Goal: Task Accomplishment & Management: Complete application form

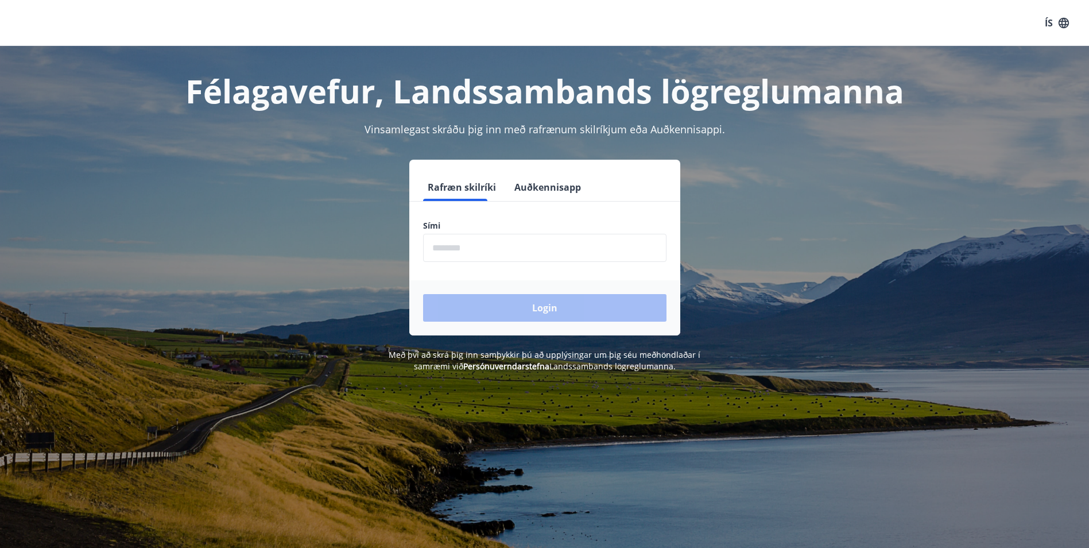
click at [471, 257] on input "phone" at bounding box center [544, 248] width 243 height 28
type input "********"
click at [487, 311] on button "Login" at bounding box center [544, 308] width 243 height 28
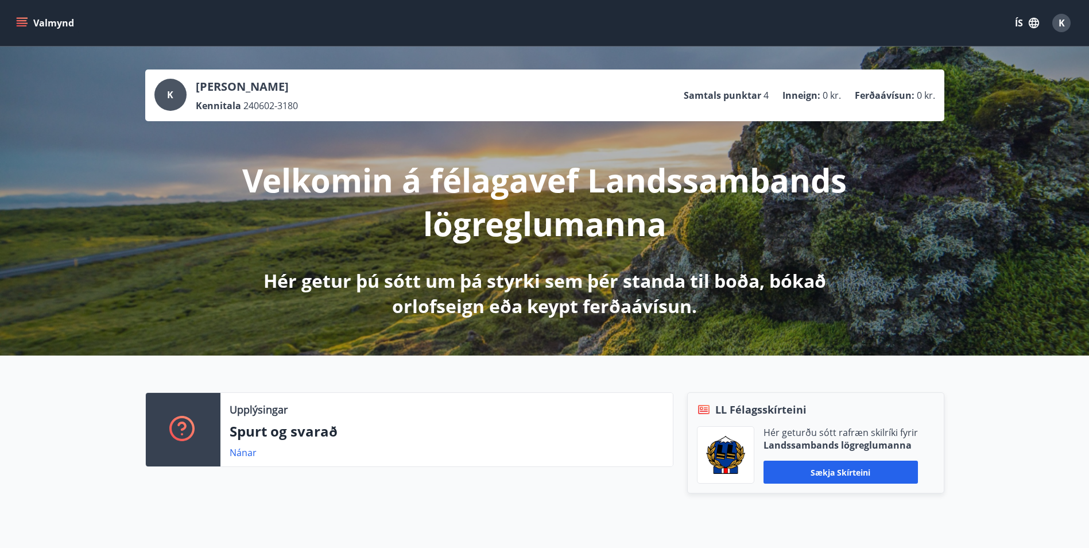
click at [44, 27] on button "Valmynd" at bounding box center [46, 23] width 65 height 21
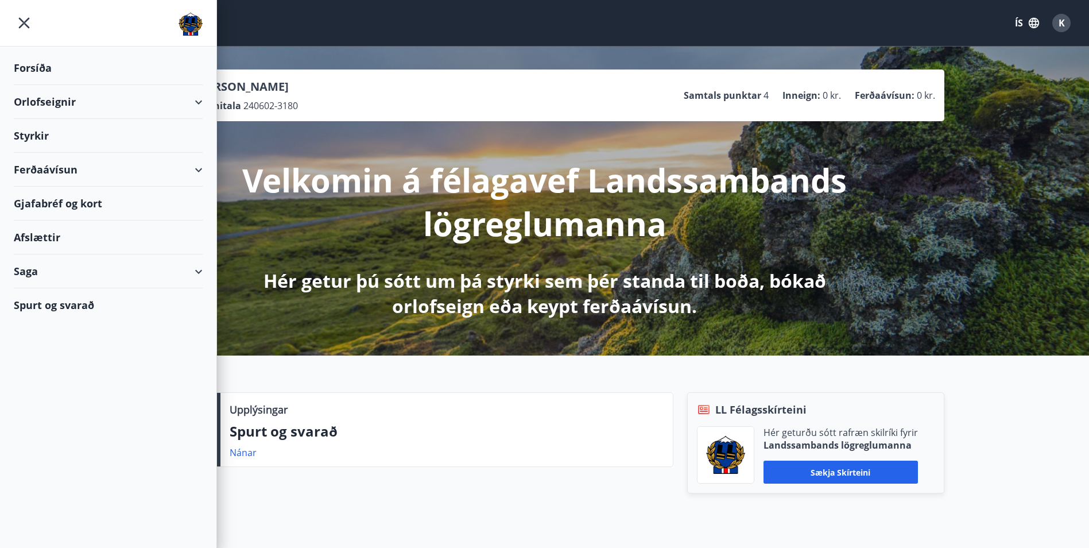
click at [142, 104] on div "Orlofseignir" at bounding box center [108, 102] width 189 height 34
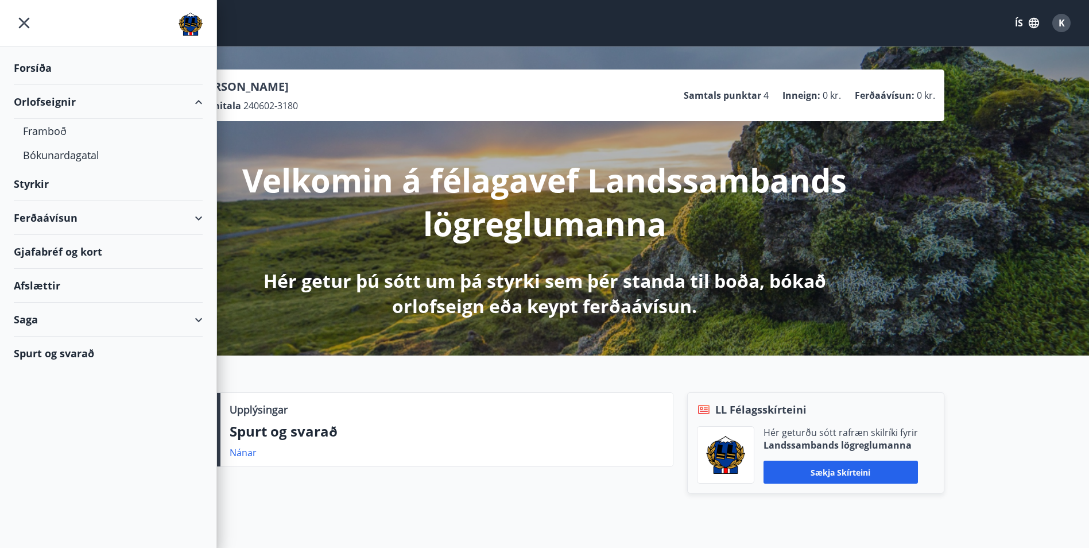
click at [141, 194] on div "Styrkir" at bounding box center [108, 184] width 189 height 34
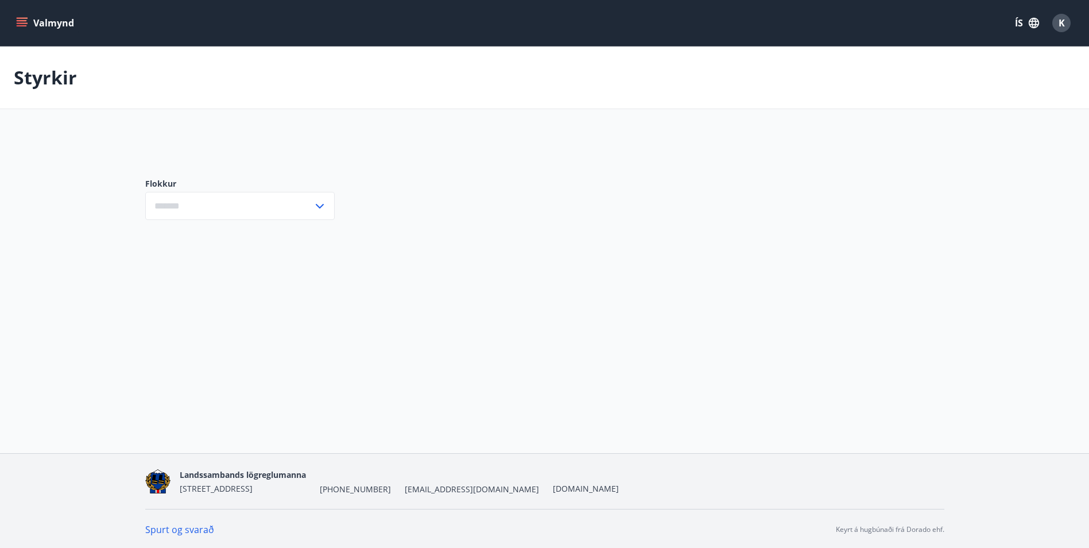
type input "***"
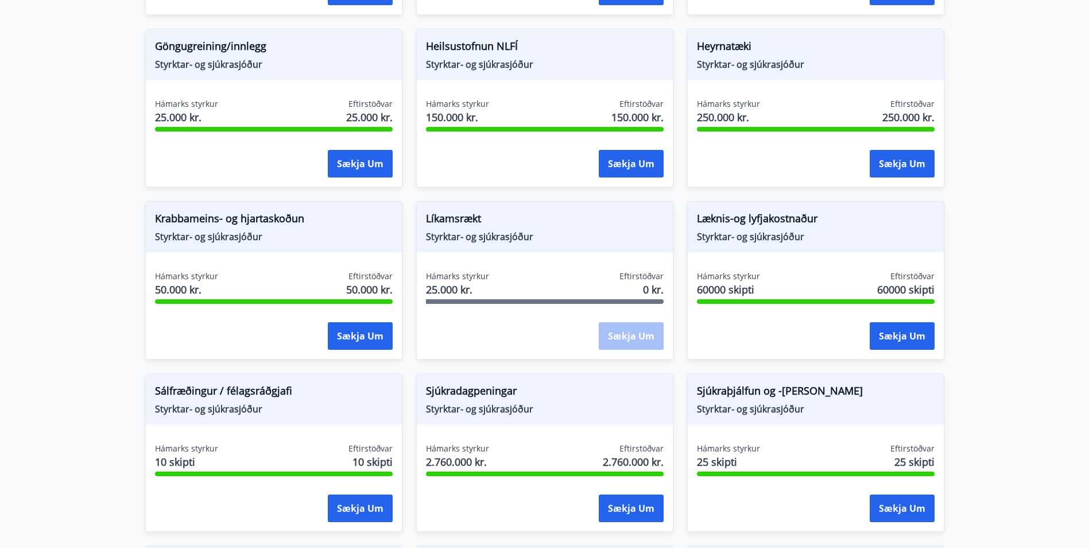
scroll to position [574, 0]
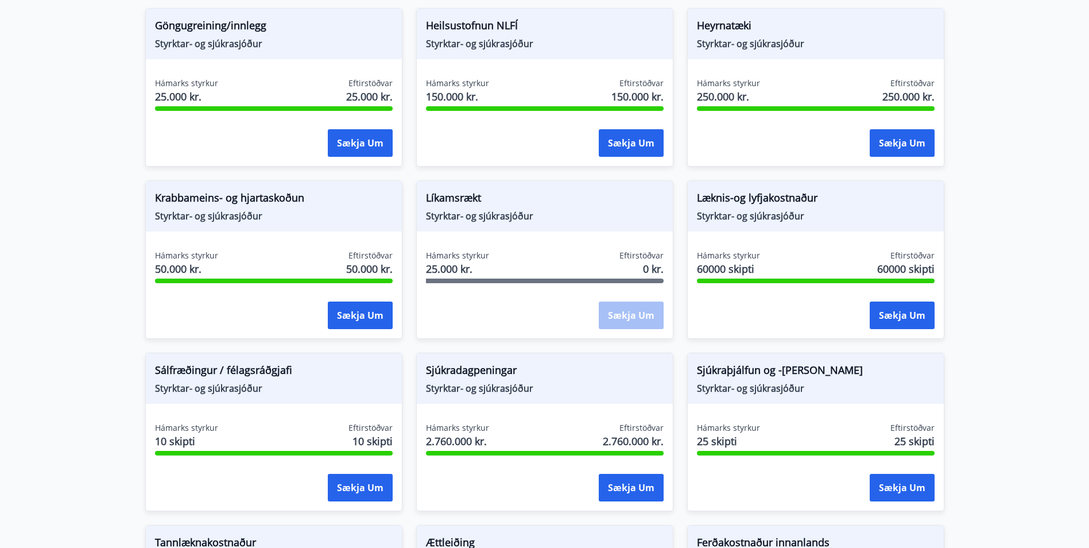
click at [251, 365] on span "Sálfræðingur / félagsráðgjafi" at bounding box center [274, 372] width 238 height 20
click at [247, 392] on span "Styrktar- og sjúkrasjóður" at bounding box center [274, 388] width 238 height 13
drag, startPoint x: 234, startPoint y: 453, endPoint x: 321, endPoint y: 477, distance: 90.7
click at [233, 453] on div at bounding box center [274, 453] width 238 height 5
click at [243, 388] on span "Styrktar- og sjúkrasjóður" at bounding box center [274, 388] width 238 height 13
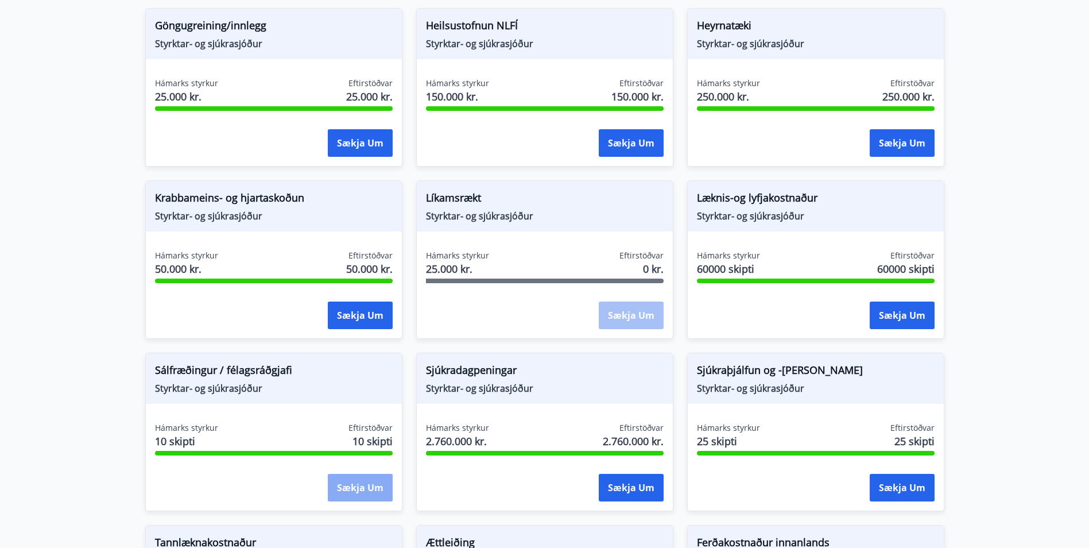
click at [368, 486] on button "Sækja um" at bounding box center [360, 488] width 65 height 28
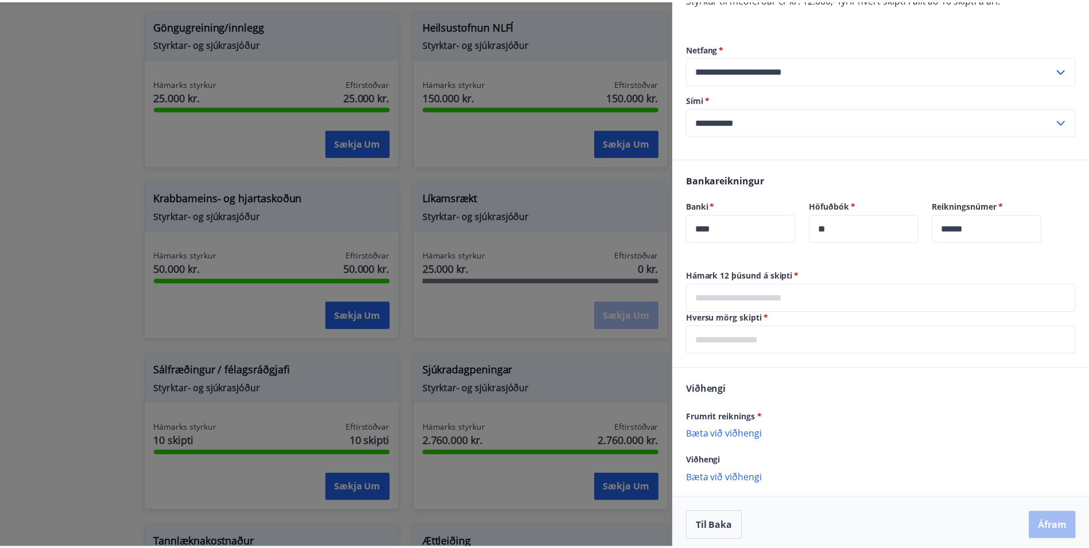
scroll to position [136, 0]
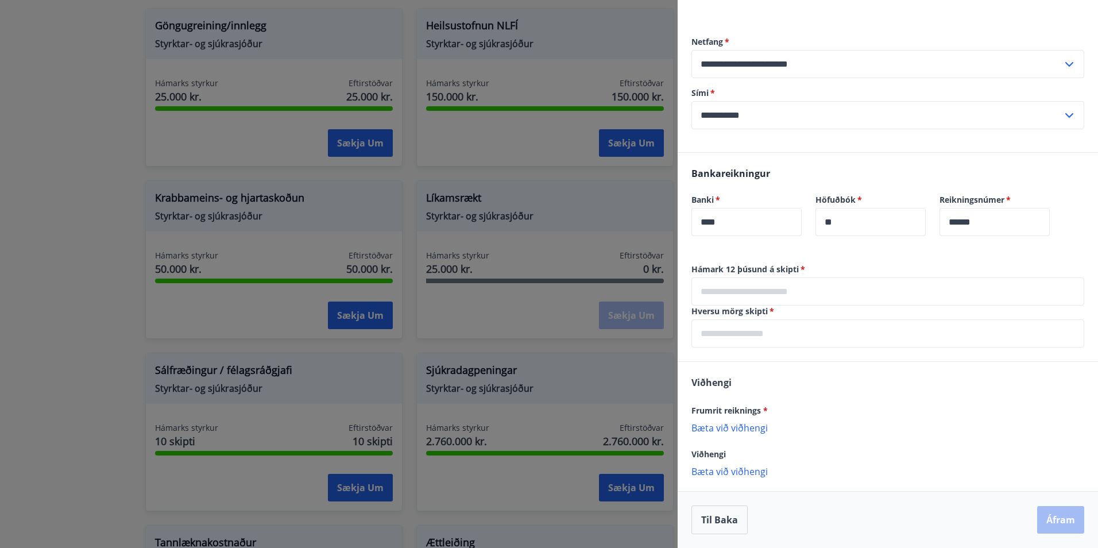
click at [595, 243] on div at bounding box center [549, 274] width 1098 height 548
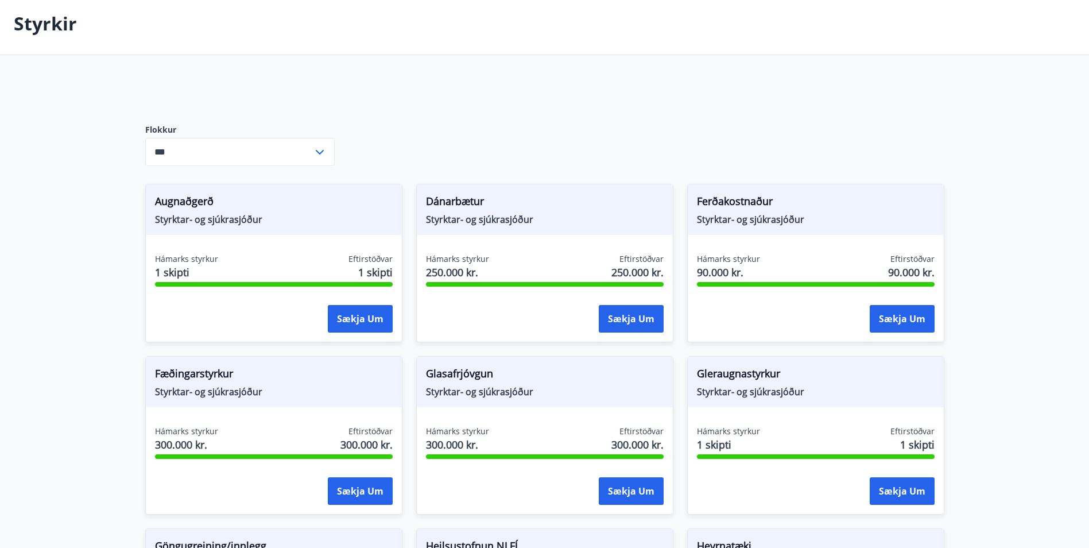
scroll to position [0, 0]
